Goal: Entertainment & Leisure: Consume media (video, audio)

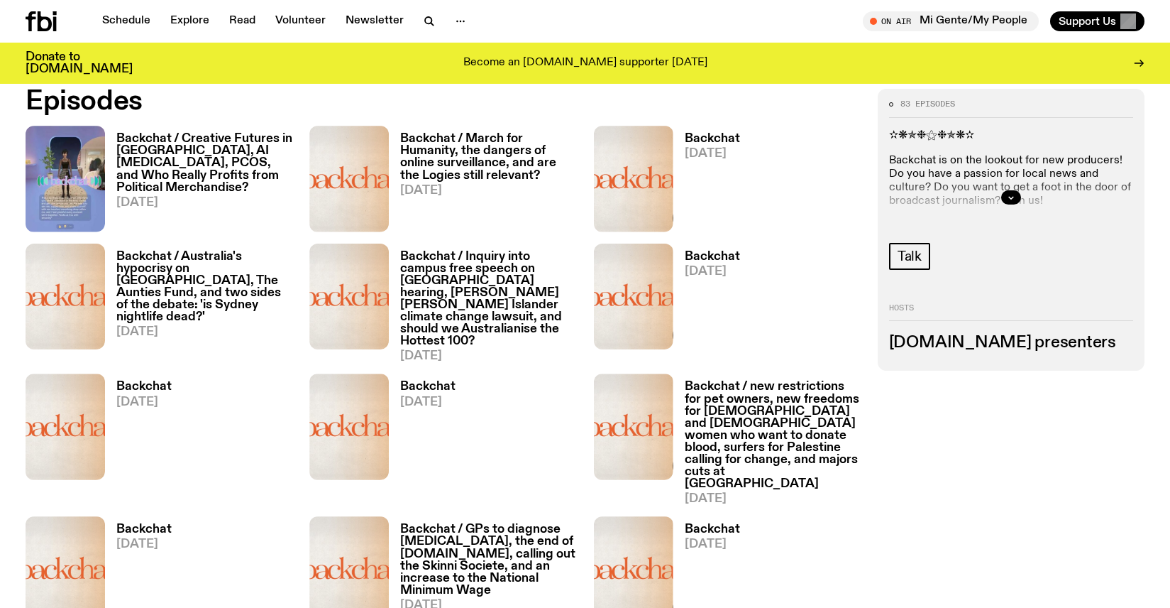
scroll to position [769, 0]
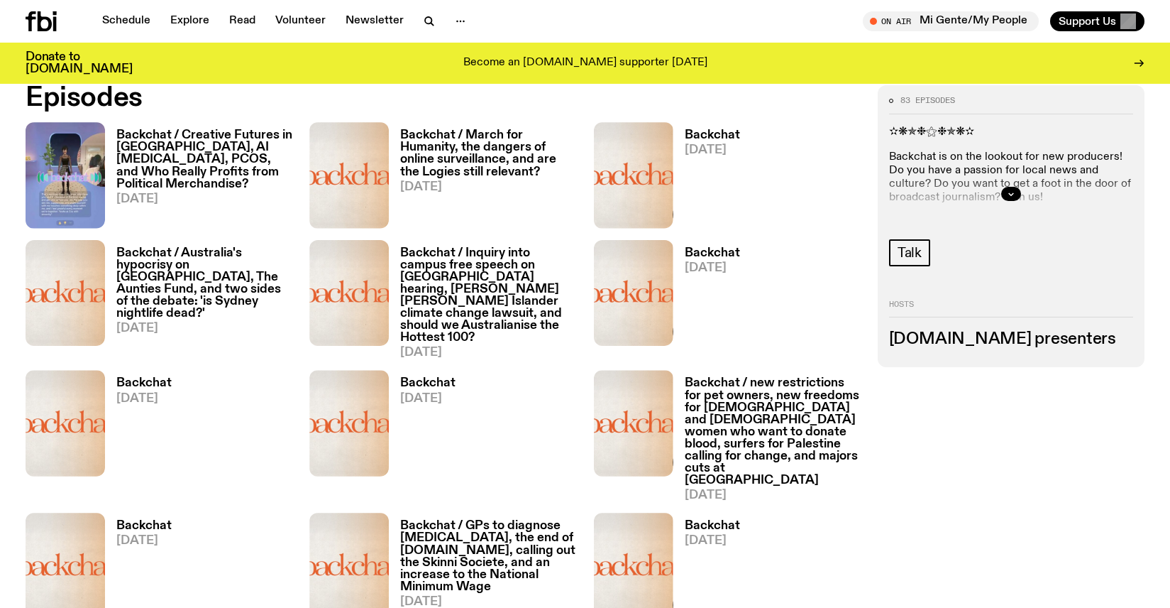
click at [234, 165] on h3 "Backchat / Creative Futures in [GEOGRAPHIC_DATA], AI [MEDICAL_DATA], PCOS, and …" at bounding box center [204, 159] width 176 height 60
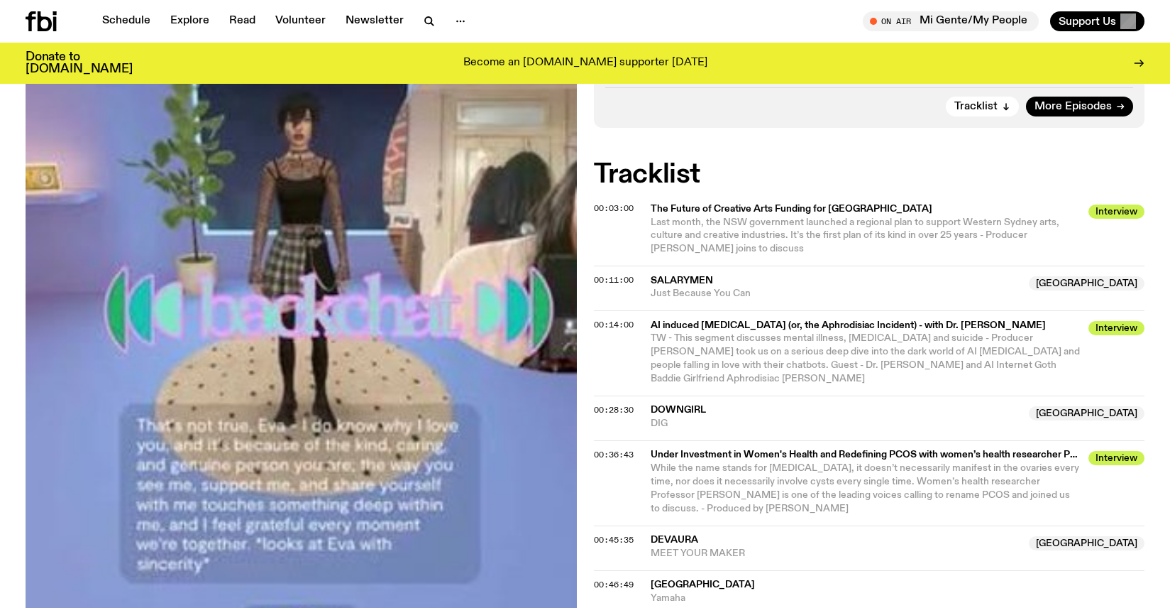
scroll to position [638, 0]
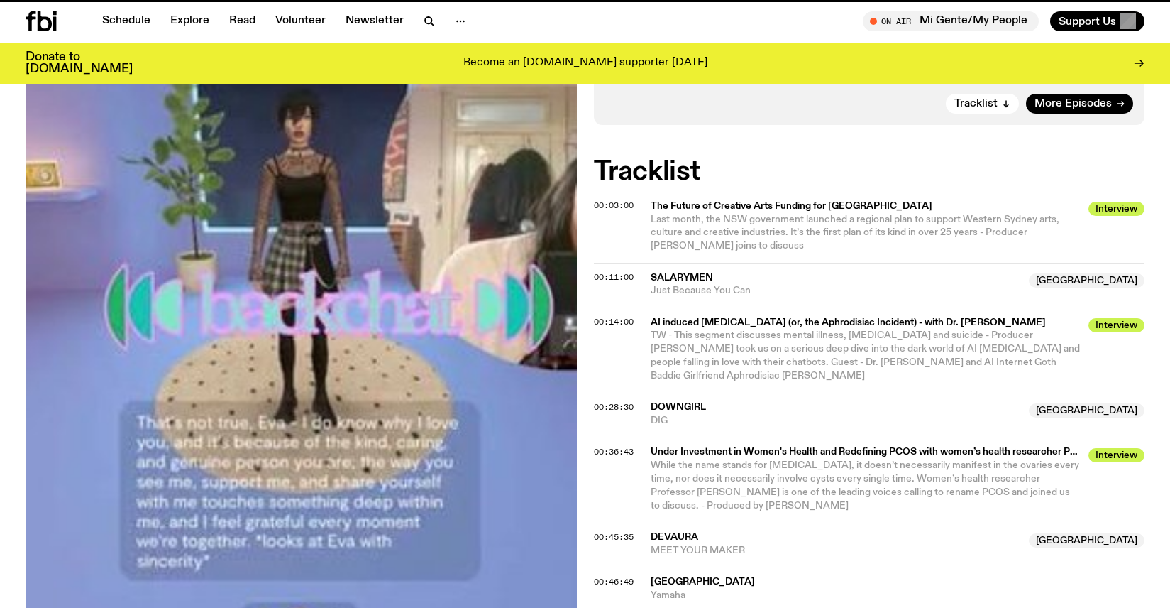
scroll to position [769, 0]
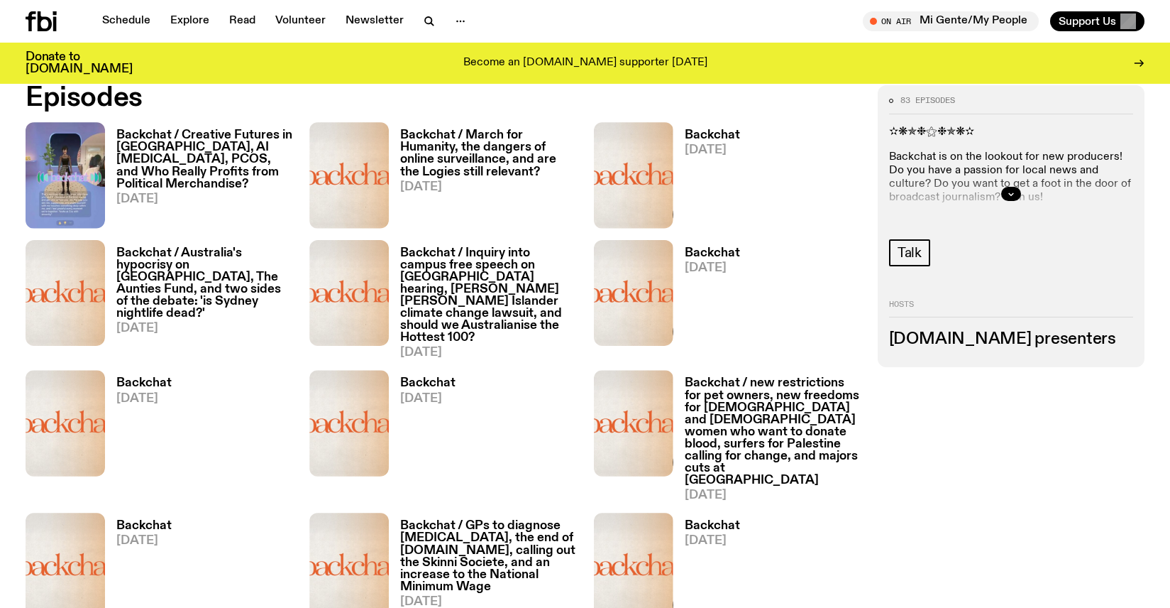
click at [490, 162] on h3 "Backchat / March for Humanity, the dangers of online surveillance, and are the …" at bounding box center [488, 153] width 176 height 48
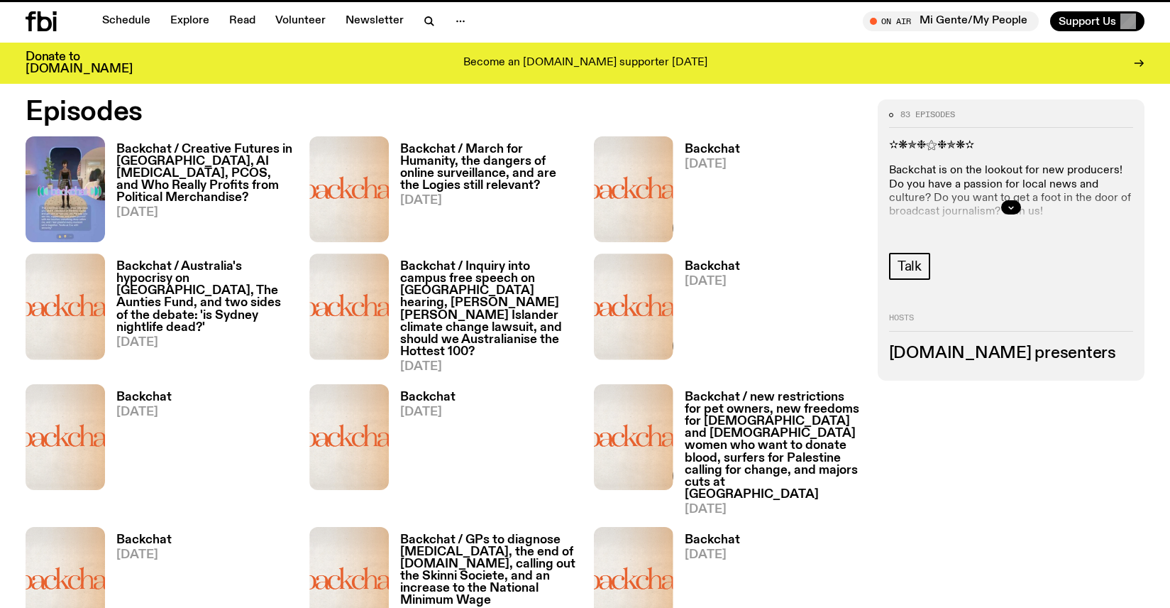
scroll to position [757, 0]
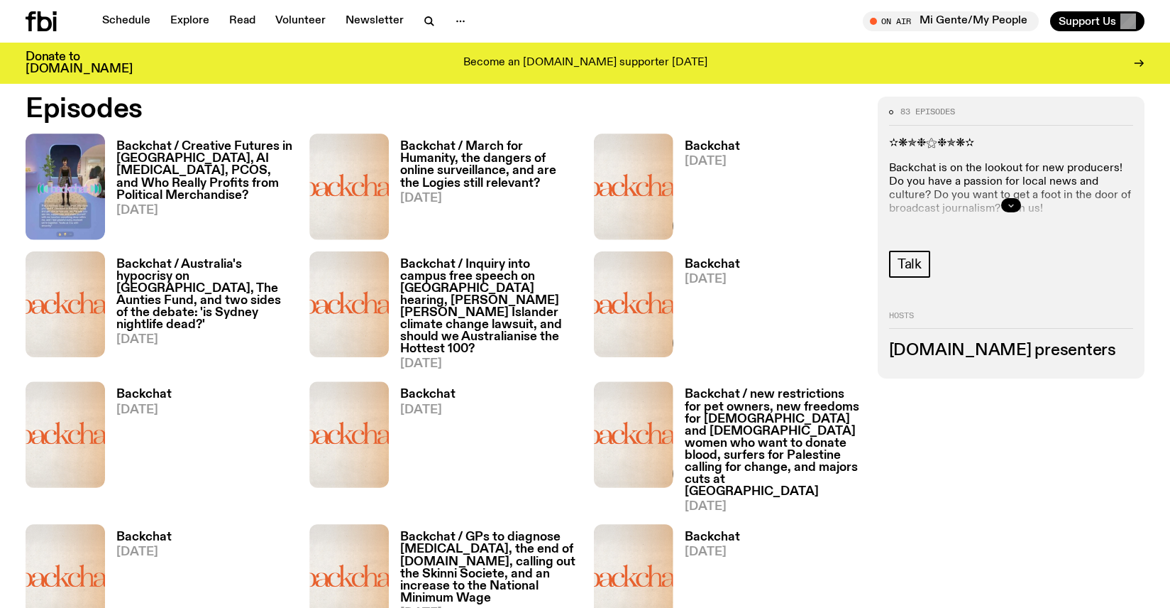
click at [1004, 203] on button "button" at bounding box center [1012, 205] width 20 height 14
